Goal: Task Accomplishment & Management: Complete application form

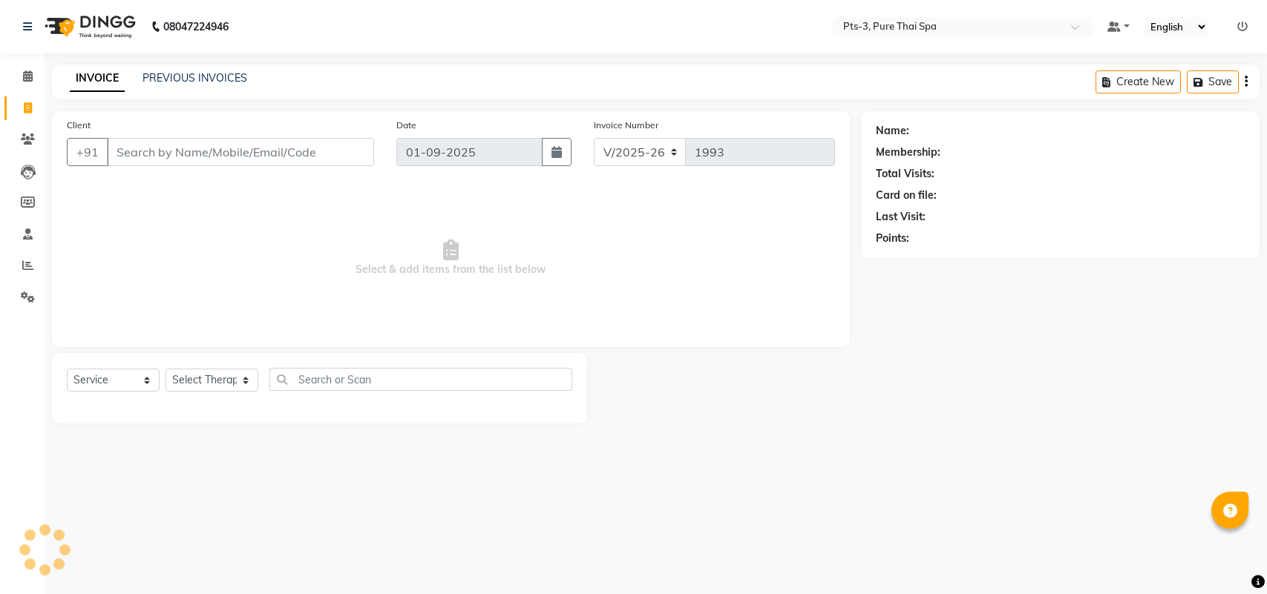
select select "6461"
select select "service"
click at [141, 157] on input "Client" at bounding box center [240, 152] width 267 height 28
paste input "9886831978"
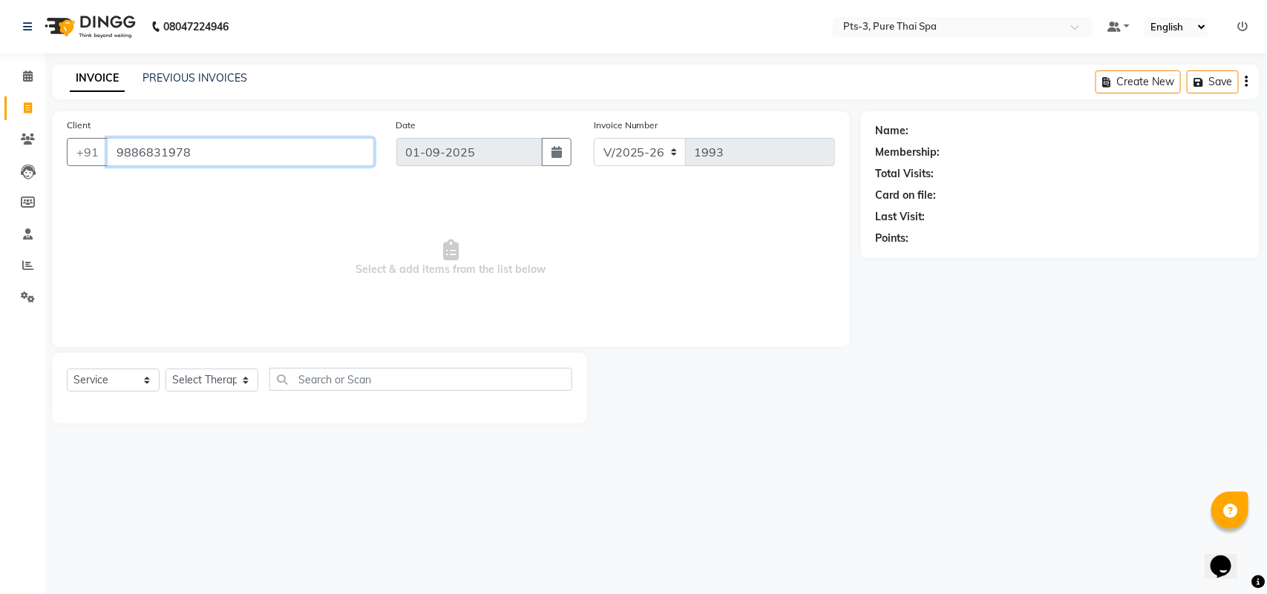
type input "9886831978"
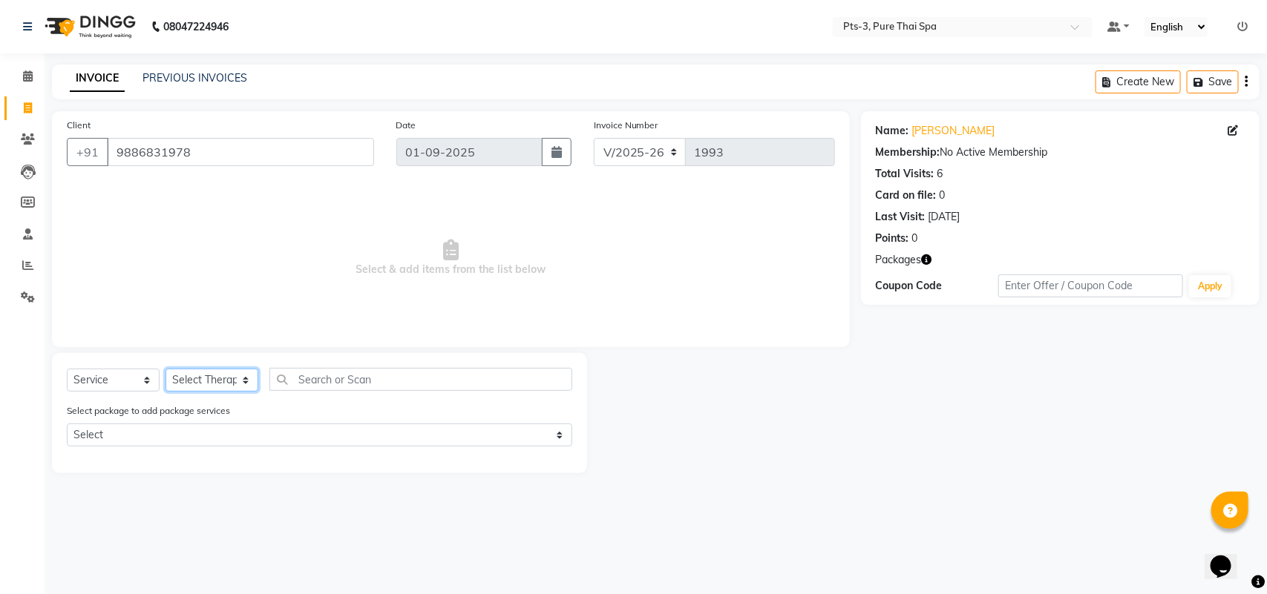
click at [194, 375] on select "Select Therapist [PERSON_NAME] AMMI ANYONE [PERSON_NAME] [PERSON_NAME] [PERSON_…" at bounding box center [211, 380] width 93 height 23
select select "73951"
click at [165, 369] on select "Select Therapist [PERSON_NAME] AMMI ANYONE [PERSON_NAME] [PERSON_NAME] [PERSON_…" at bounding box center [211, 380] width 93 height 23
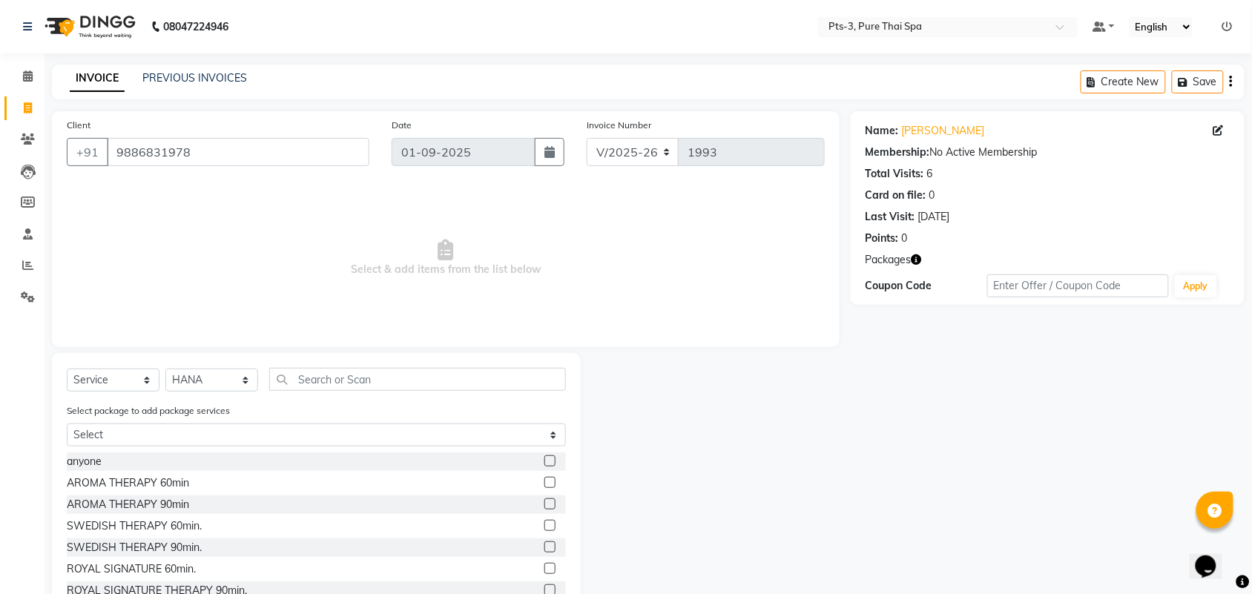
click at [545, 529] on label at bounding box center [550, 525] width 11 height 11
click at [545, 529] on input "checkbox" at bounding box center [550, 527] width 10 height 10
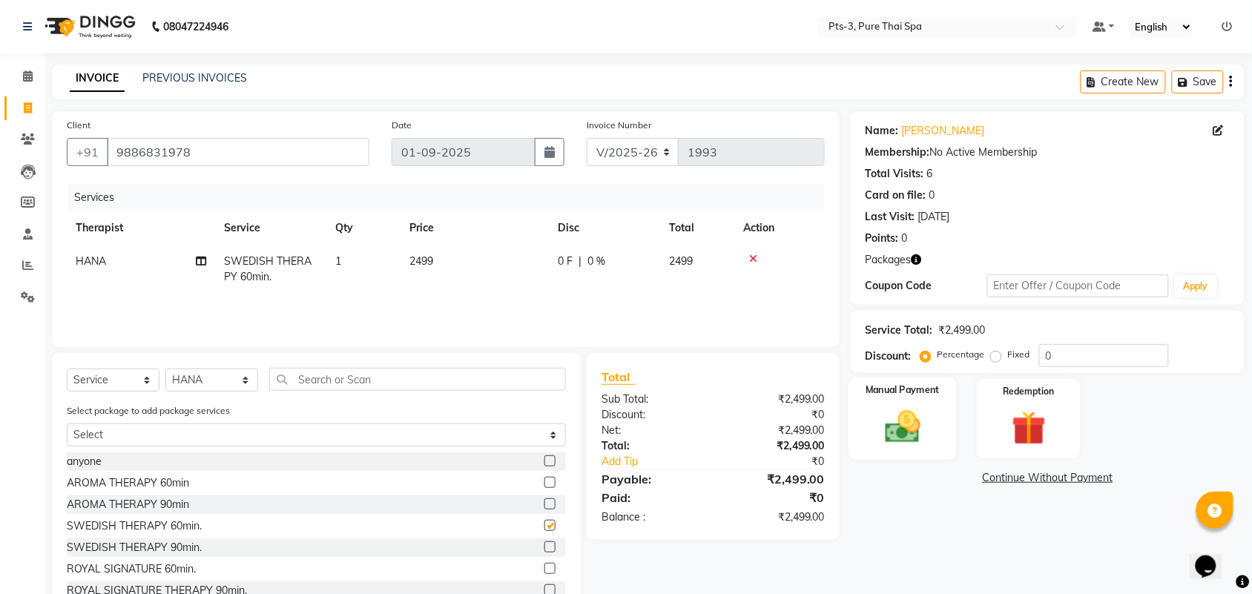
checkbox input "false"
click at [1051, 412] on img at bounding box center [1029, 429] width 58 height 45
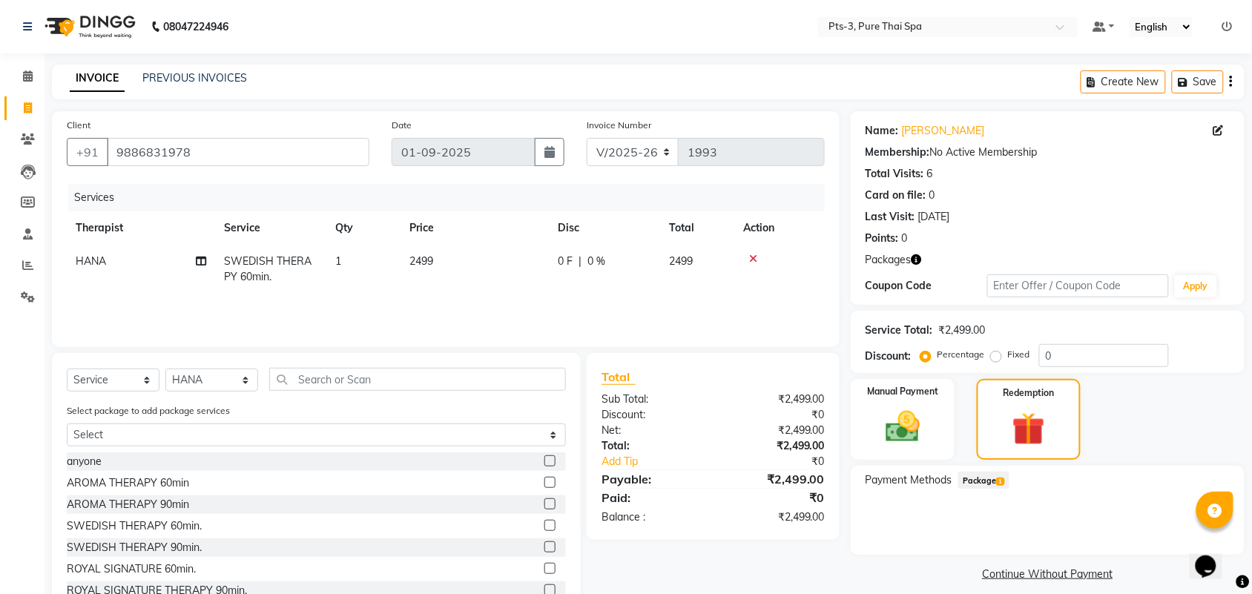
click at [993, 484] on span "Package 1" at bounding box center [984, 480] width 51 height 17
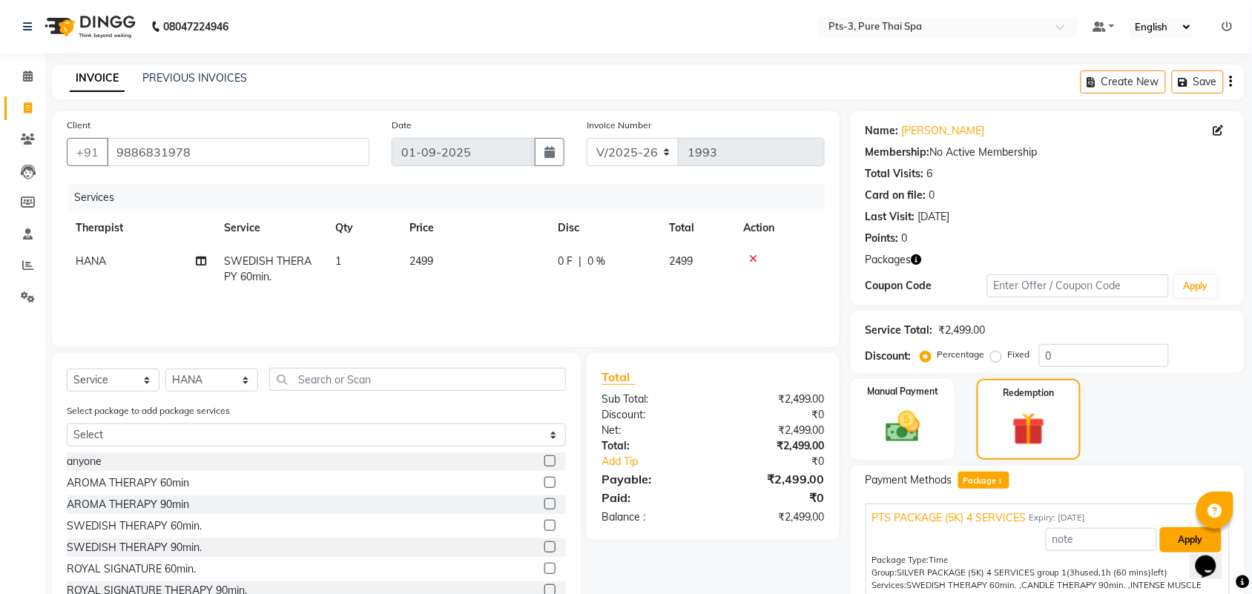
click at [1185, 538] on button "Apply" at bounding box center [1191, 540] width 62 height 25
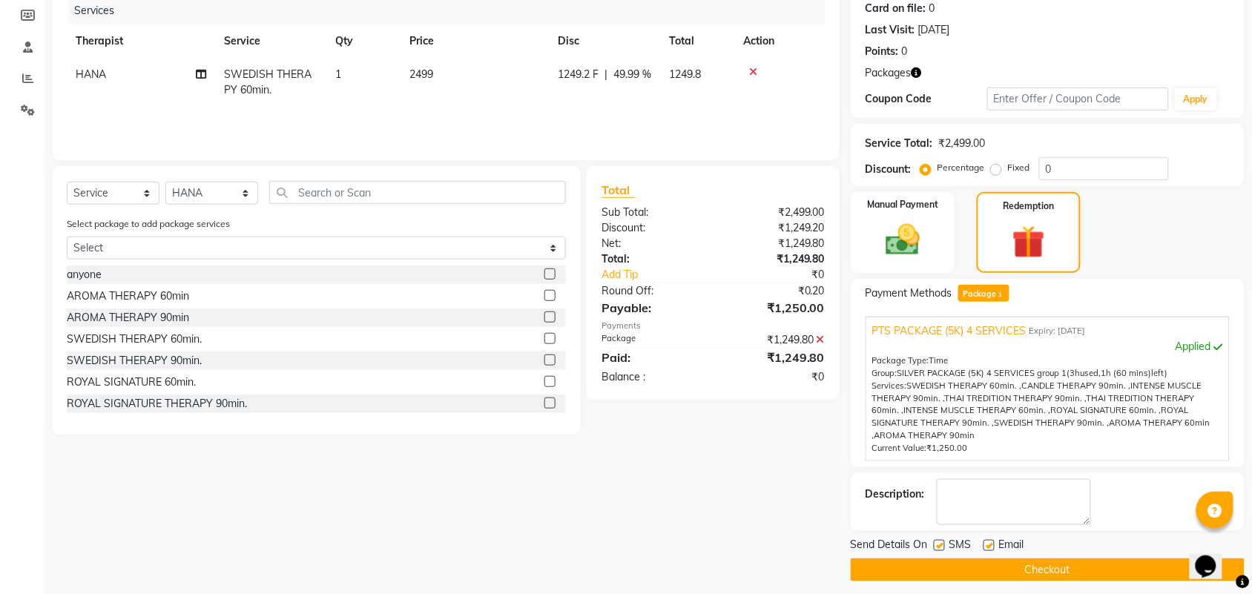
scroll to position [197, 0]
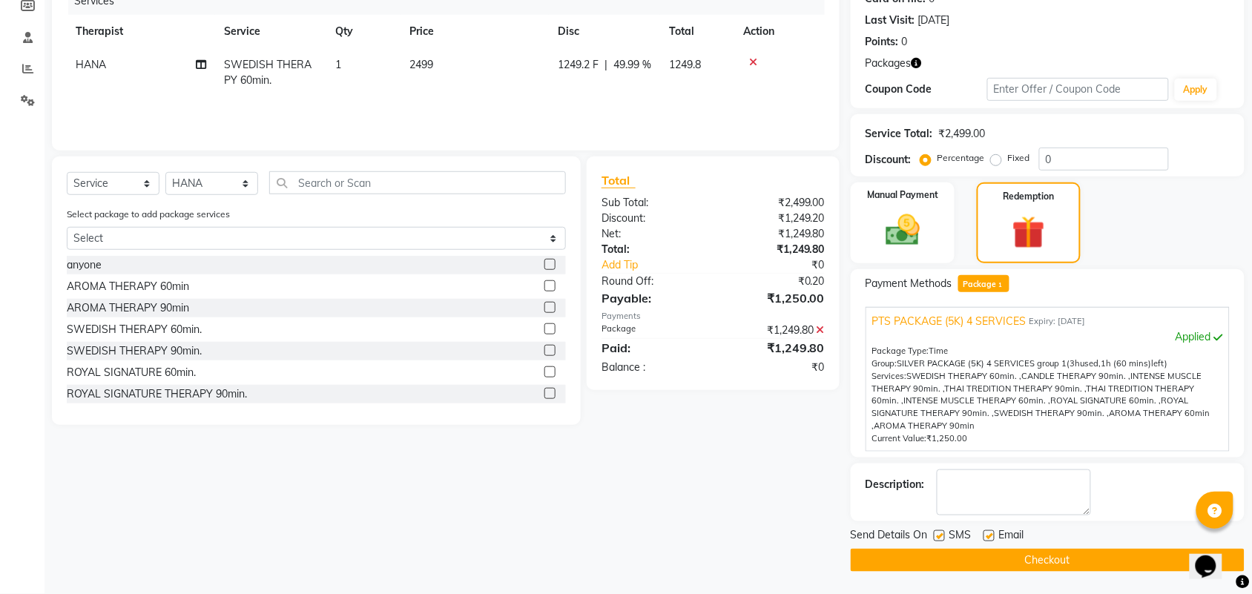
click at [942, 539] on label at bounding box center [939, 536] width 11 height 11
click at [942, 539] on input "checkbox" at bounding box center [939, 537] width 10 height 10
checkbox input "false"
click at [988, 539] on label at bounding box center [989, 536] width 11 height 11
click at [988, 539] on input "checkbox" at bounding box center [989, 537] width 10 height 10
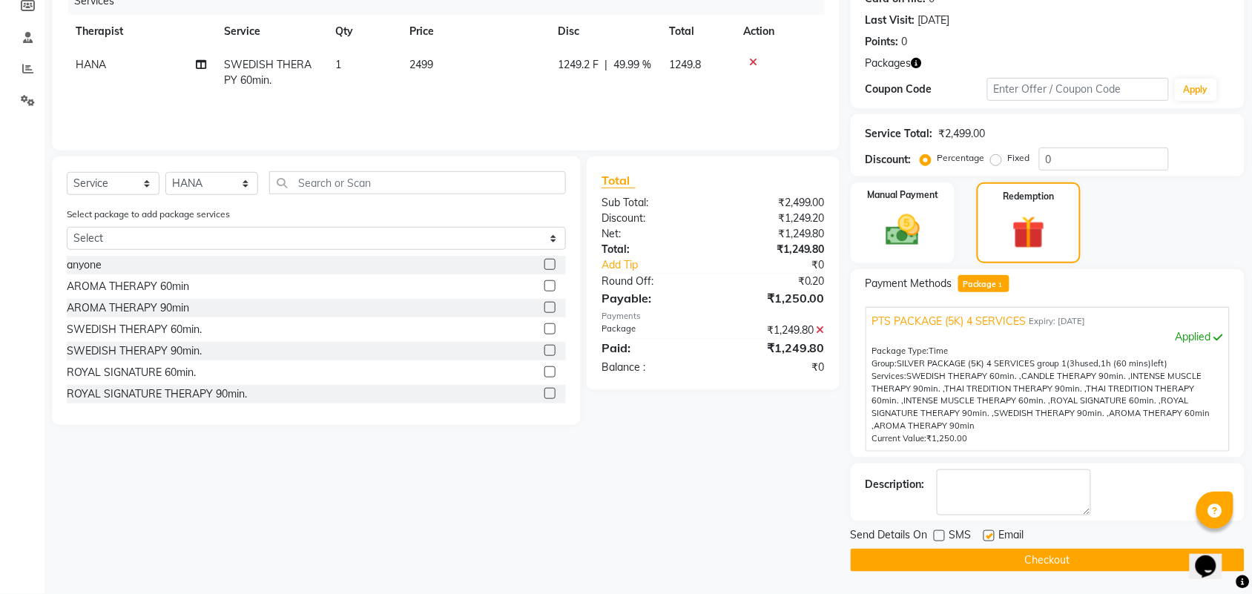
checkbox input "false"
click at [982, 499] on textarea at bounding box center [1014, 493] width 154 height 46
type textarea "435"
click at [976, 554] on button "Checkout" at bounding box center [1048, 560] width 394 height 23
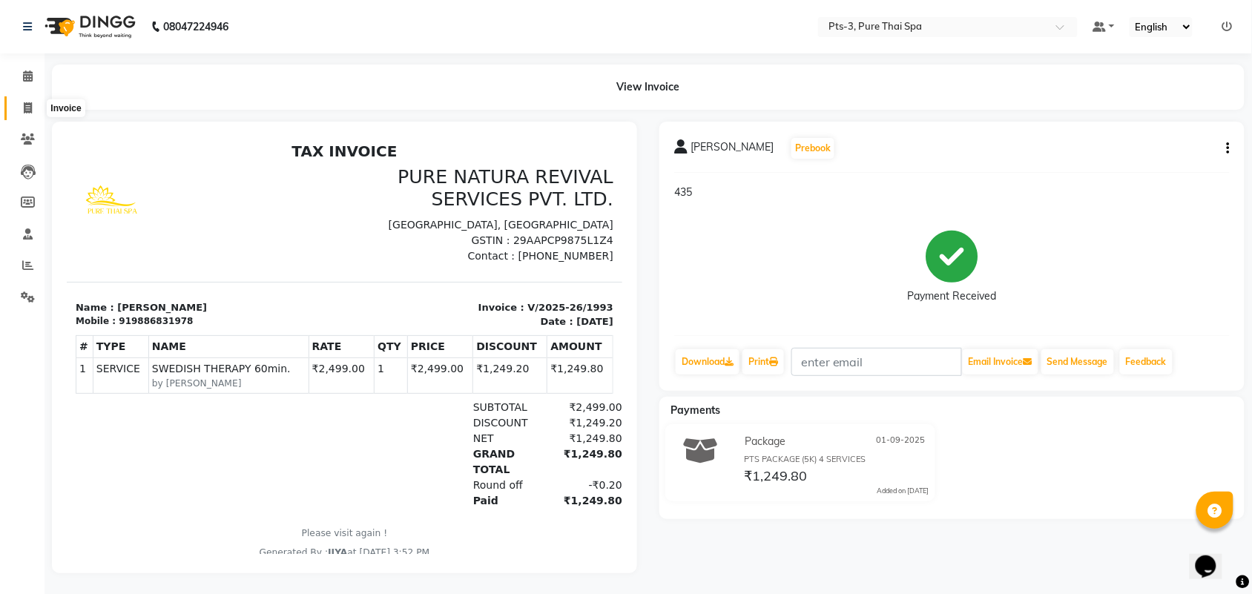
click at [27, 110] on icon at bounding box center [28, 107] width 8 height 11
select select "service"
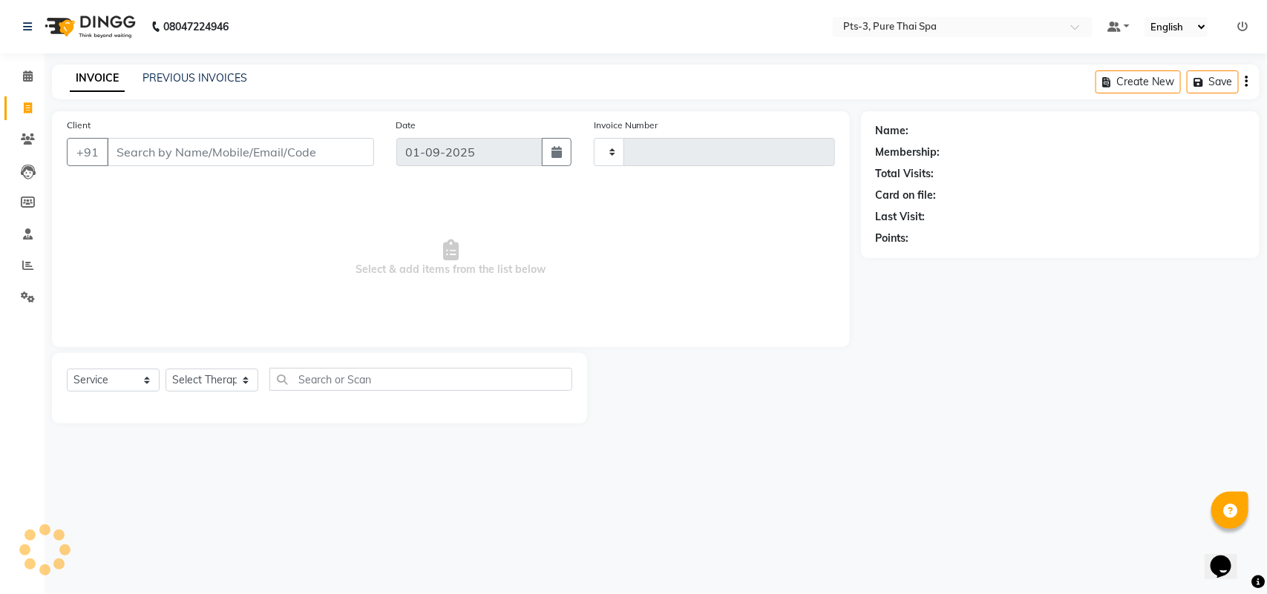
type input "1994"
select select "6461"
click at [110, 154] on input "Client" at bounding box center [240, 152] width 267 height 28
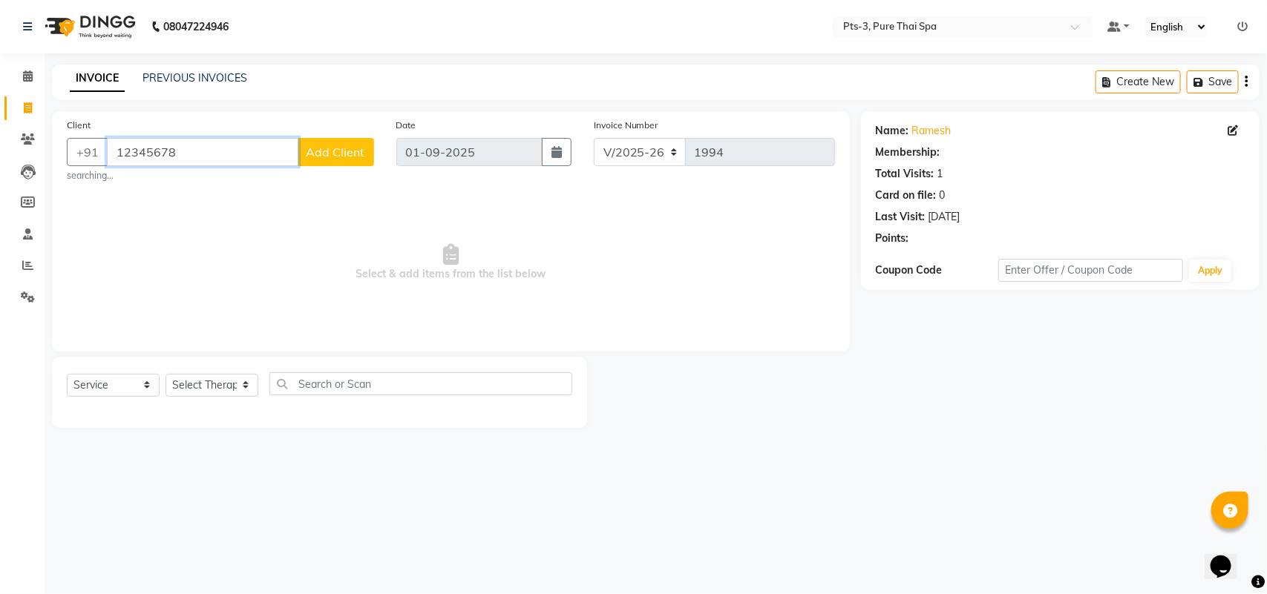
click at [197, 138] on input "12345678" at bounding box center [202, 152] width 191 height 28
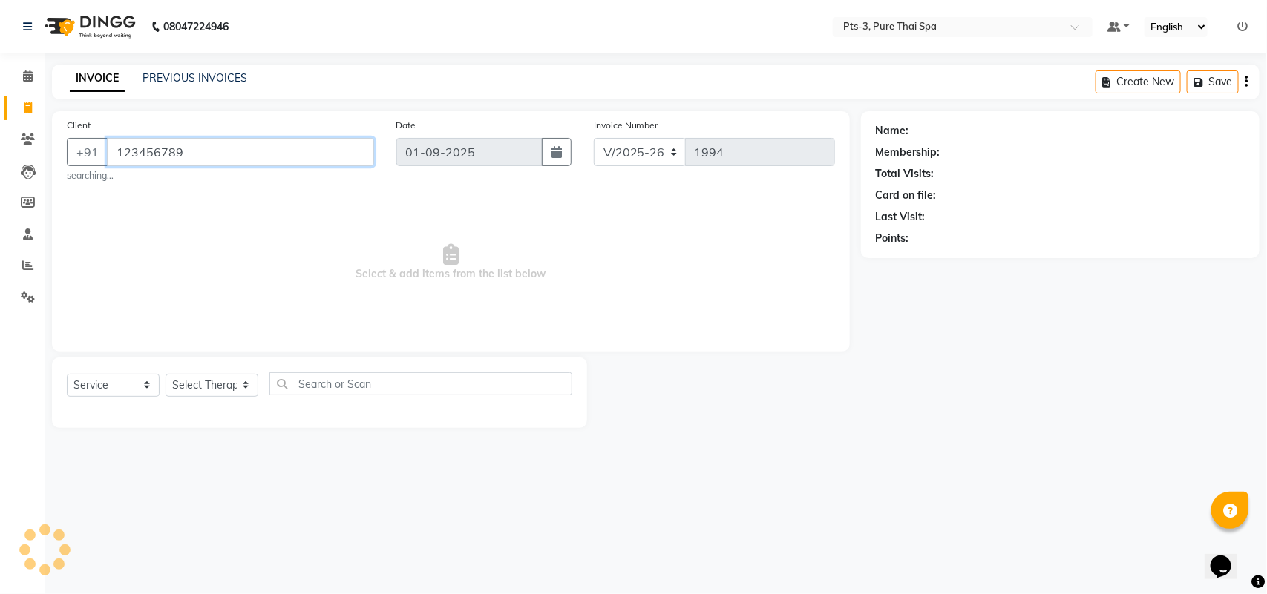
type input "123456789"
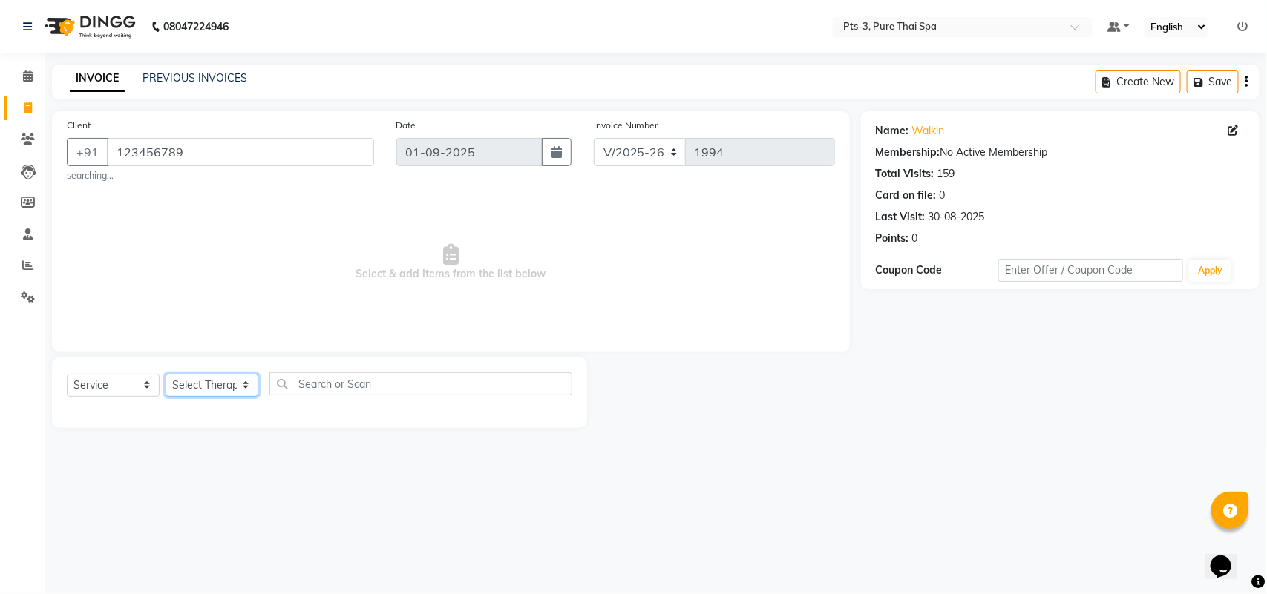
click at [191, 388] on select "Select Therapist [PERSON_NAME] AMMI ANYONE [PERSON_NAME] [PERSON_NAME] [PERSON_…" at bounding box center [211, 385] width 93 height 23
select select "66686"
click at [165, 374] on select "Select Therapist [PERSON_NAME] AMMI ANYONE [PERSON_NAME] [PERSON_NAME] [PERSON_…" at bounding box center [211, 385] width 93 height 23
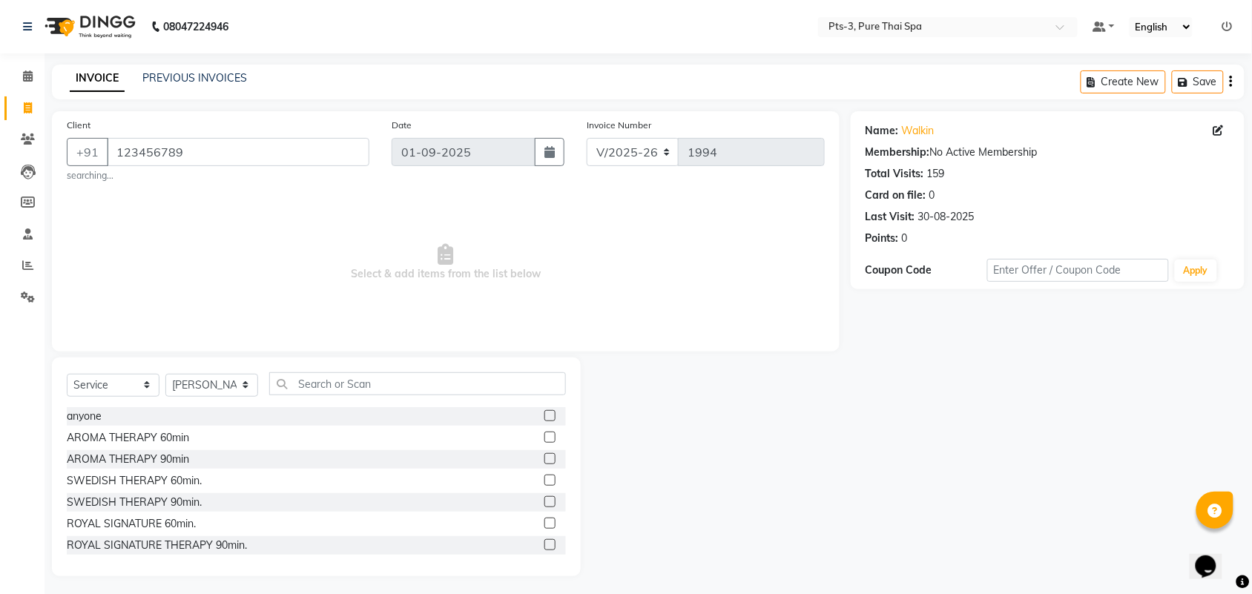
click at [545, 483] on label at bounding box center [550, 480] width 11 height 11
click at [545, 483] on input "checkbox" at bounding box center [550, 481] width 10 height 10
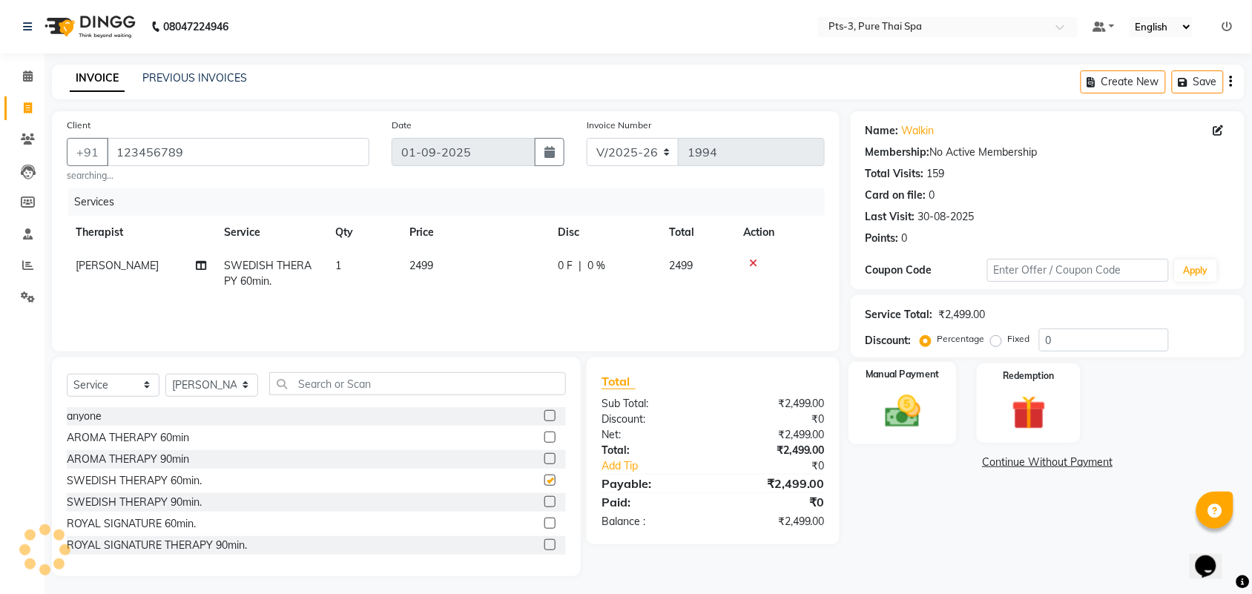
checkbox input "false"
click at [1002, 338] on div "Fixed" at bounding box center [1012, 339] width 36 height 18
click at [1008, 338] on label "Fixed" at bounding box center [1019, 338] width 22 height 13
click at [996, 338] on input "Fixed" at bounding box center [999, 339] width 10 height 10
radio input "true"
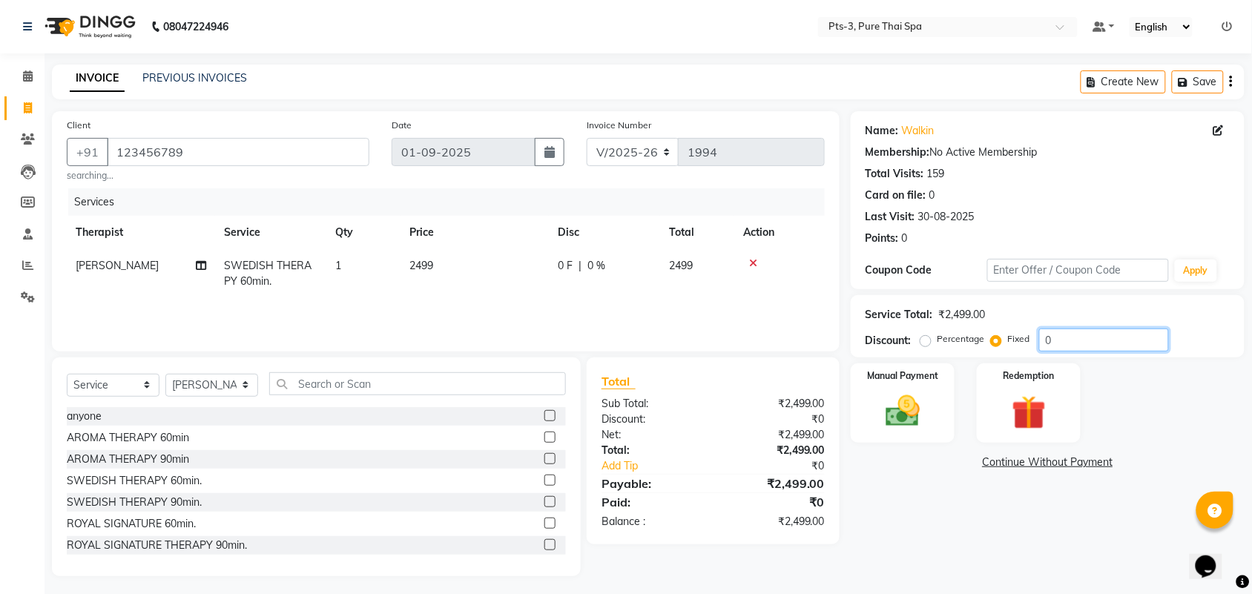
click at [1066, 341] on input "0" at bounding box center [1105, 340] width 130 height 23
type input "499"
click at [880, 393] on img at bounding box center [903, 411] width 58 height 41
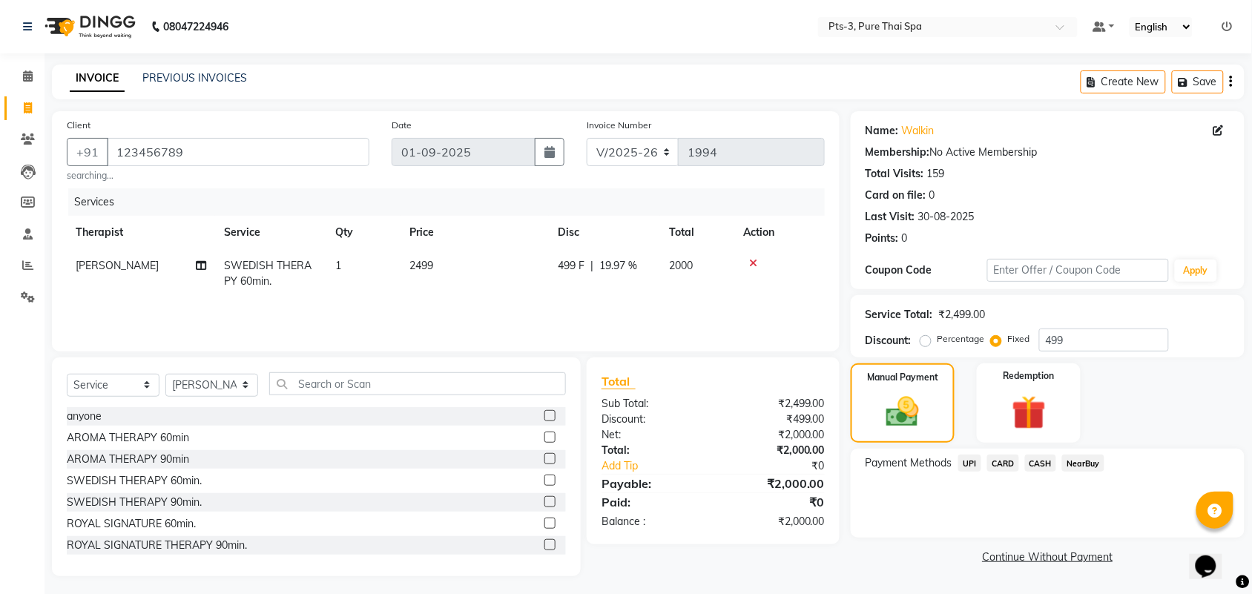
click at [1009, 464] on span "CARD" at bounding box center [1004, 463] width 32 height 17
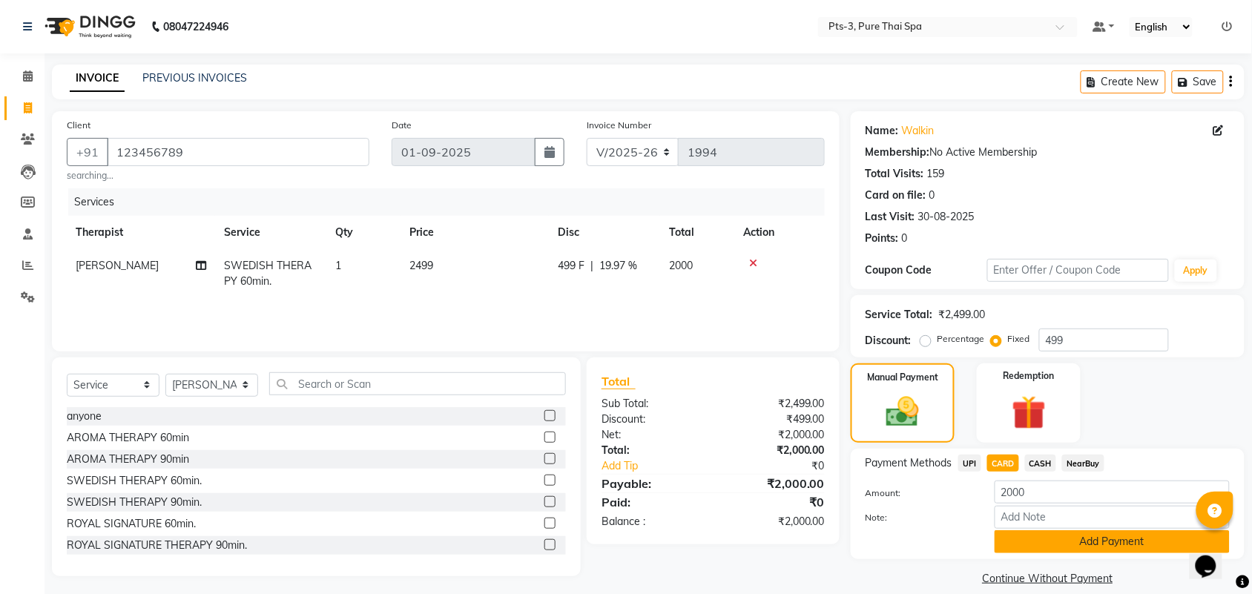
click at [1061, 543] on button "Add Payment" at bounding box center [1112, 542] width 235 height 23
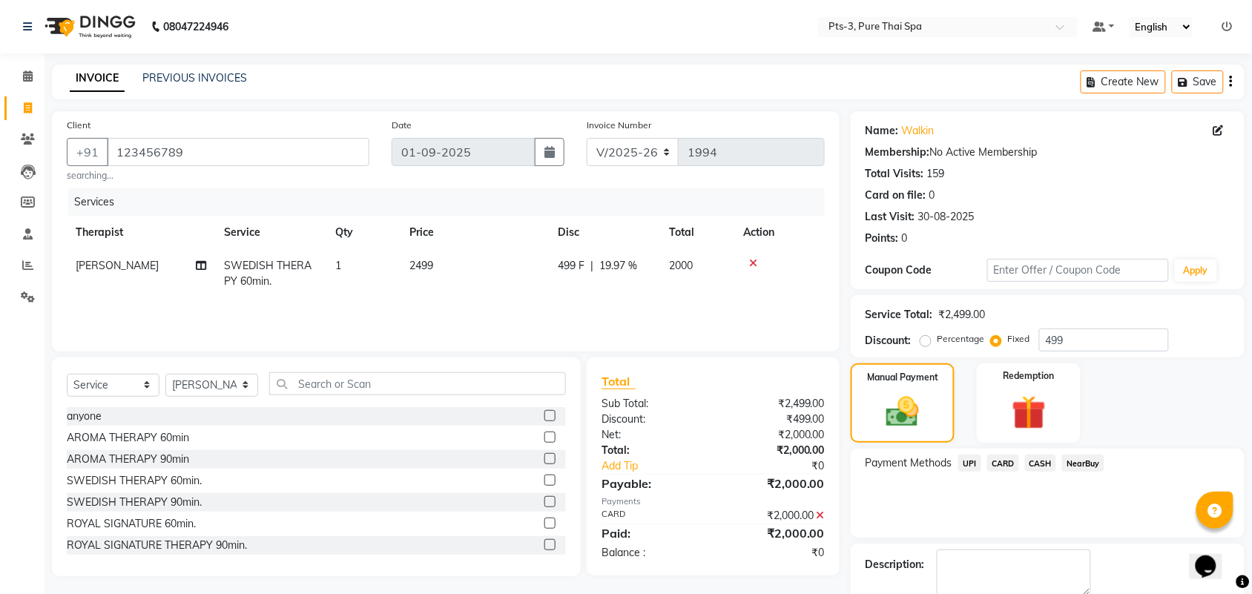
scroll to position [80, 0]
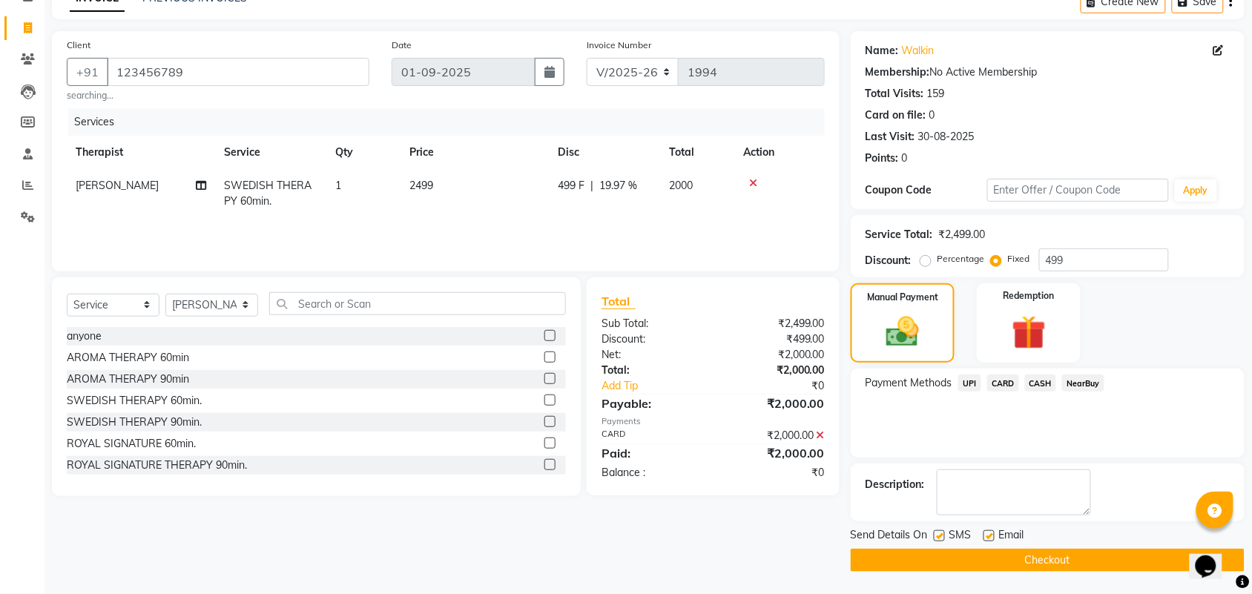
click at [934, 536] on label at bounding box center [939, 536] width 11 height 11
click at [934, 536] on input "checkbox" at bounding box center [939, 537] width 10 height 10
checkbox input "false"
click at [988, 539] on label at bounding box center [989, 536] width 11 height 11
click at [988, 539] on input "checkbox" at bounding box center [989, 537] width 10 height 10
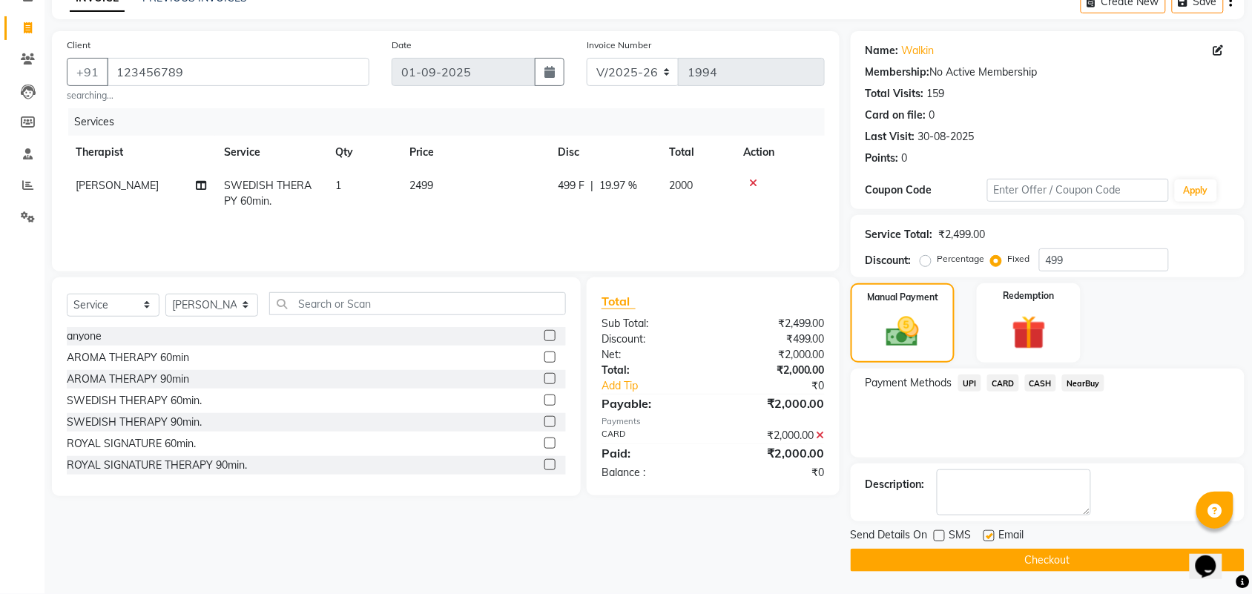
checkbox input "false"
click at [991, 554] on button "Checkout" at bounding box center [1048, 560] width 394 height 23
